Goal: Information Seeking & Learning: Learn about a topic

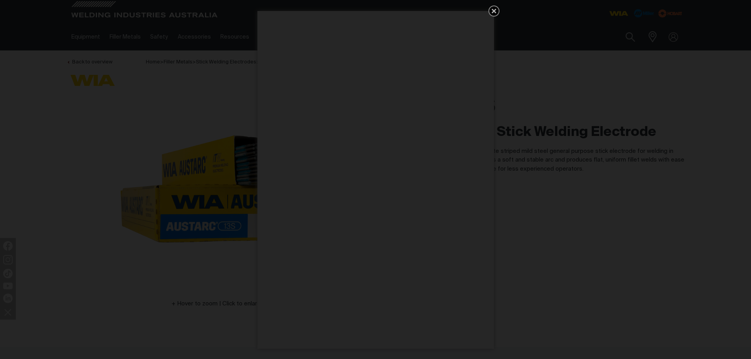
click at [494, 10] on icon "Get 5 WIA Welding Guides Free!" at bounding box center [494, 11] width 5 height 5
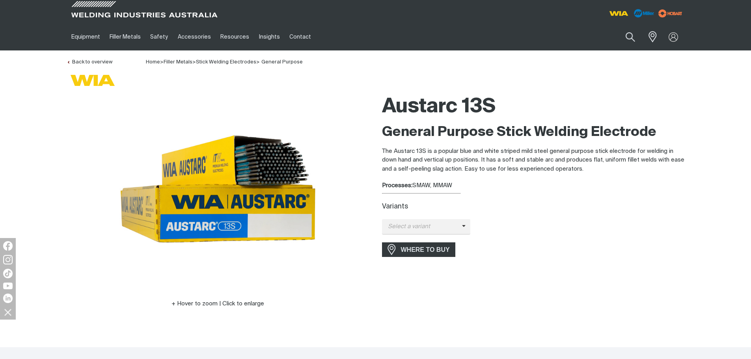
click at [270, 59] on div "Home > Filler Metals > Stick Welding Electrodes > General Purpose" at bounding box center [224, 62] width 157 height 9
click at [271, 60] on link "General Purpose" at bounding box center [282, 62] width 41 height 5
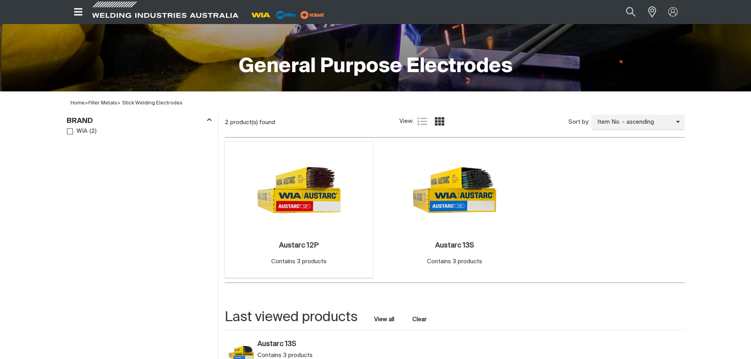
scroll to position [158, 0]
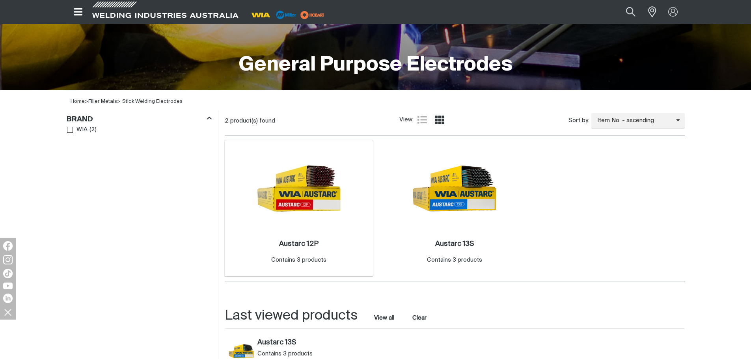
click at [313, 213] on img at bounding box center [299, 188] width 84 height 84
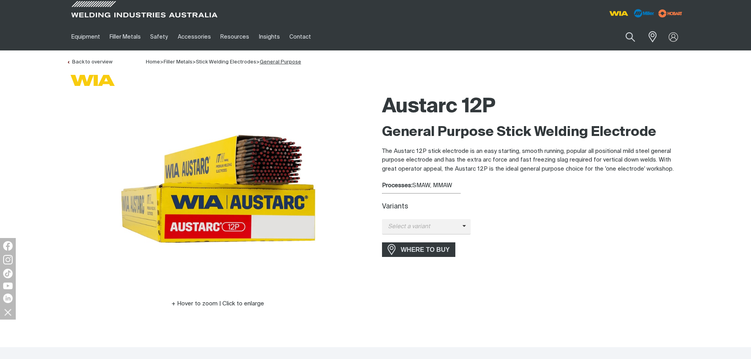
click at [290, 60] on link "General Purpose" at bounding box center [280, 62] width 41 height 5
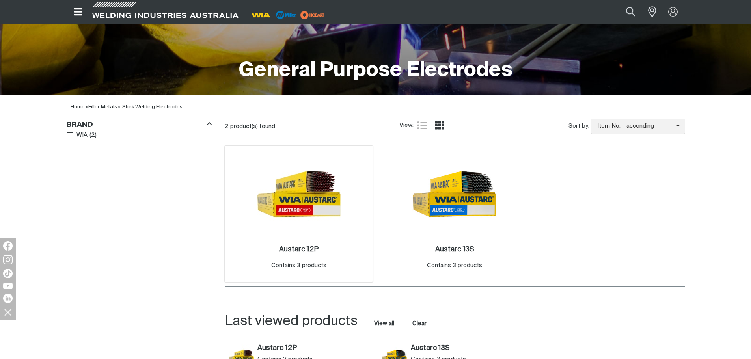
scroll to position [158, 0]
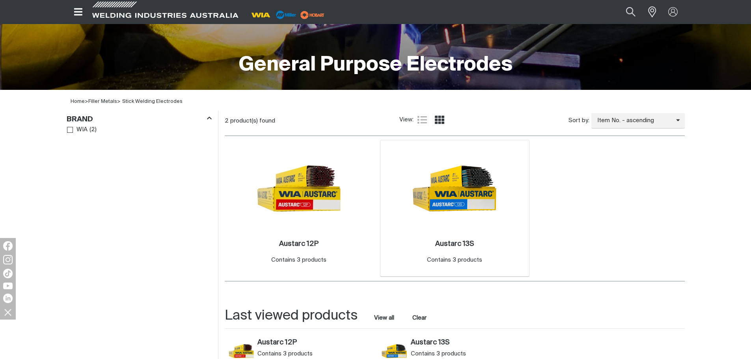
click at [449, 200] on img at bounding box center [455, 188] width 84 height 84
